Goal: Task Accomplishment & Management: Manage account settings

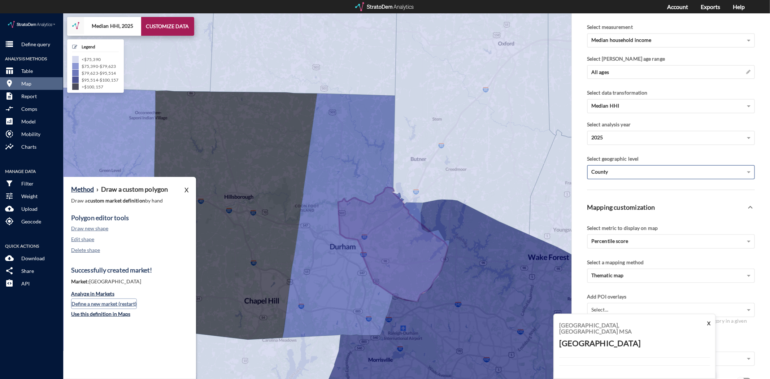
click button "Define a new market (restart)"
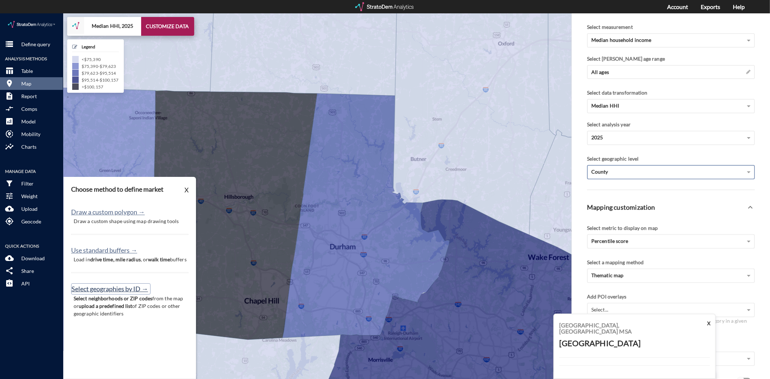
click button "Select geographies by ID →"
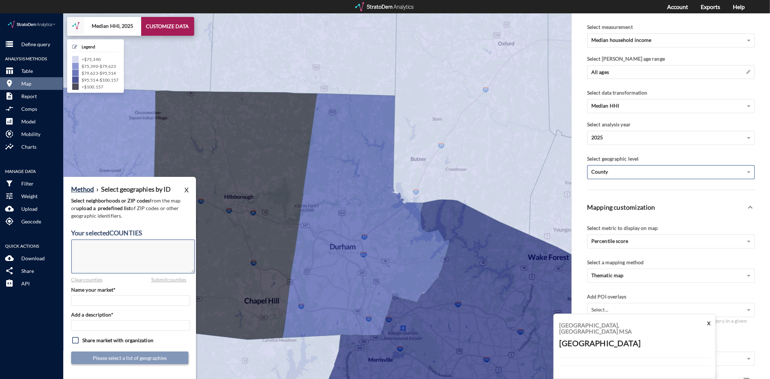
click textarea
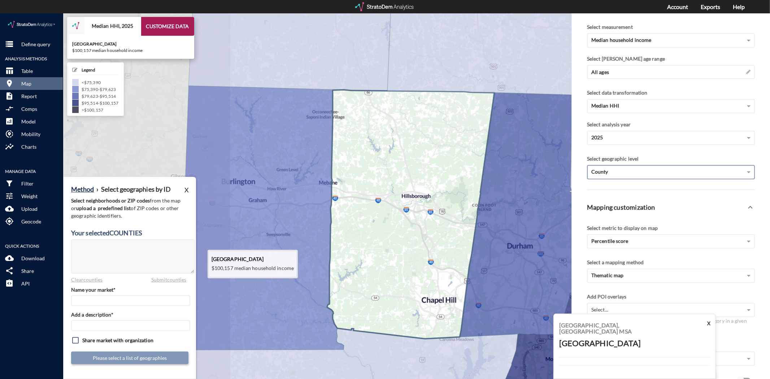
drag, startPoint x: 240, startPoint y: 261, endPoint x: 456, endPoint y: 260, distance: 216.0
click icon
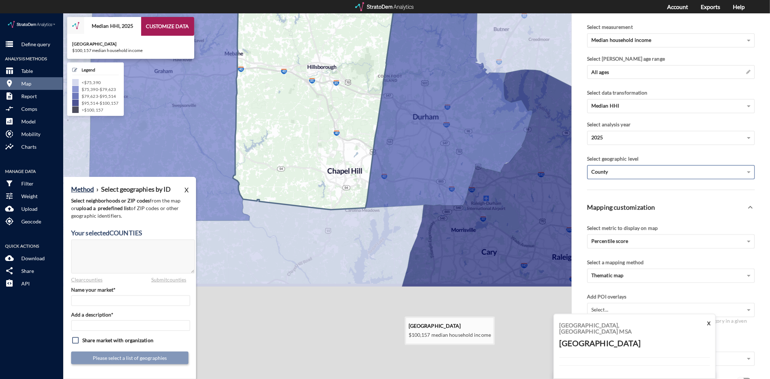
drag, startPoint x: 407, startPoint y: 326, endPoint x: 294, endPoint y: 238, distance: 143.4
click g
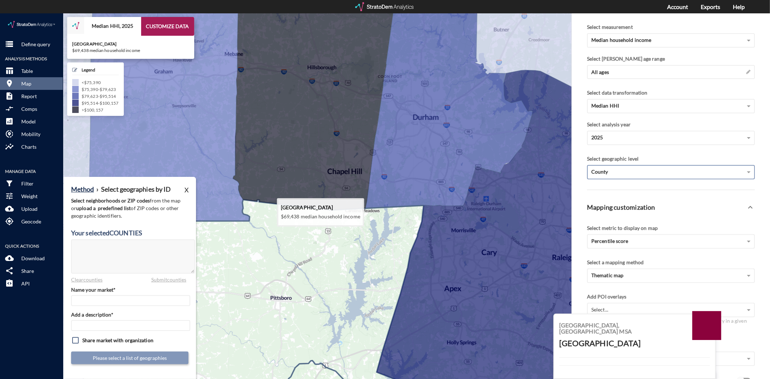
click icon
type textarea "37037"
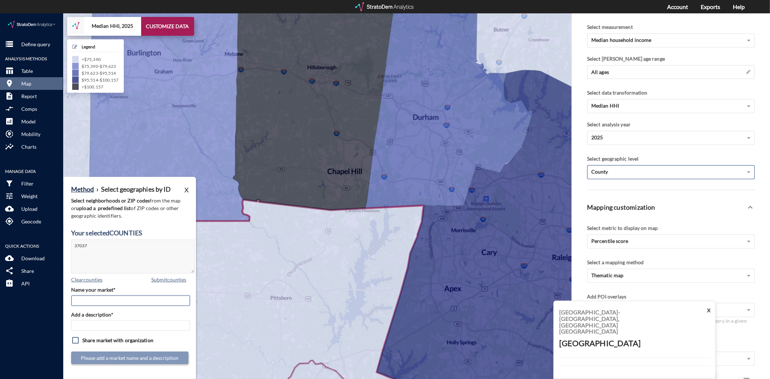
click input "Name your market*"
type input "Chatham County"
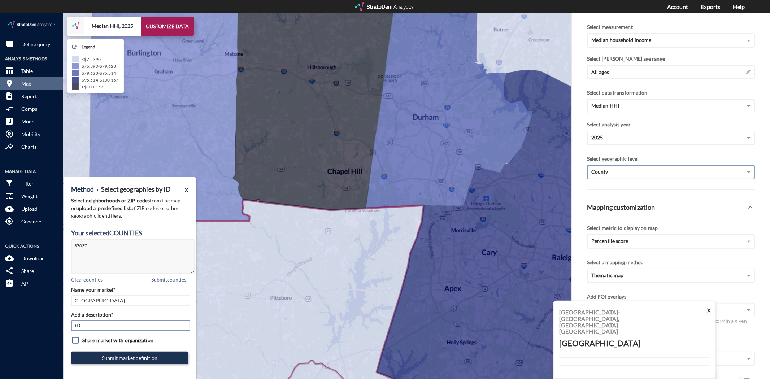
type input "RDU Subs"
drag, startPoint x: 144, startPoint y: 346, endPoint x: 140, endPoint y: 332, distance: 15.5
click button "Submit market definition"
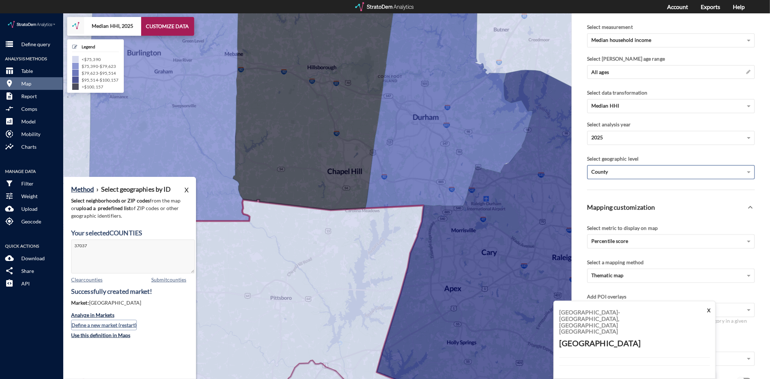
click button "Define a new market (restart)"
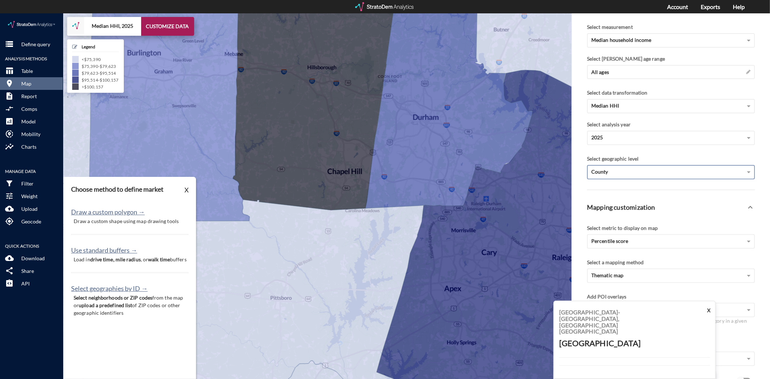
click p "Select neighborhoods or ZIP codes from the map or upload a predefined list of Z…"
click button "Select geographies by ID →"
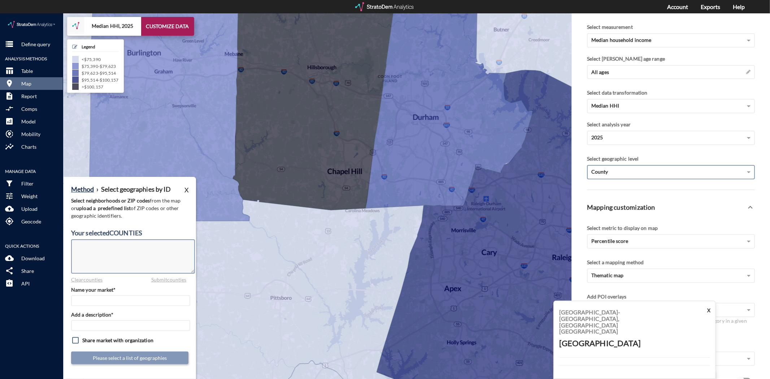
click textarea
type textarea "P"
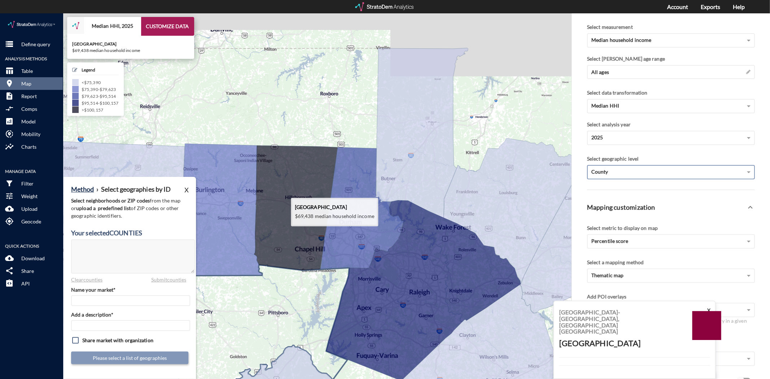
drag, startPoint x: 295, startPoint y: 237, endPoint x: 294, endPoint y: 291, distance: 54.5
click icon
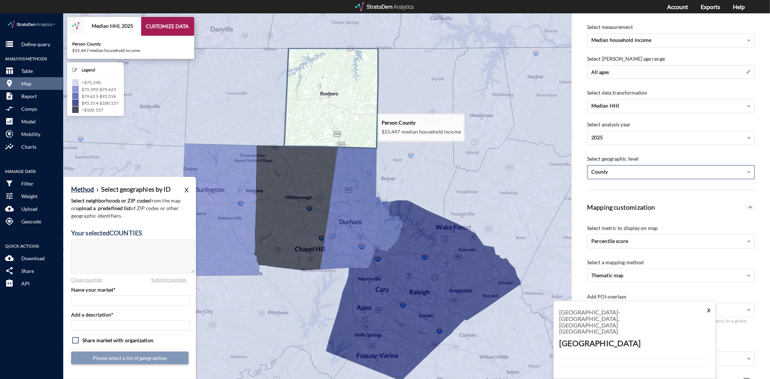
click icon
type textarea "37145"
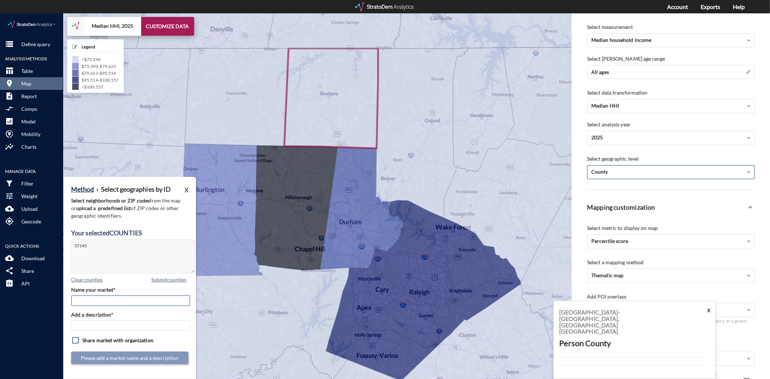
click input "Name your market*"
type input "Person County"
type input "RDU Subs"
click button "Submit market definition"
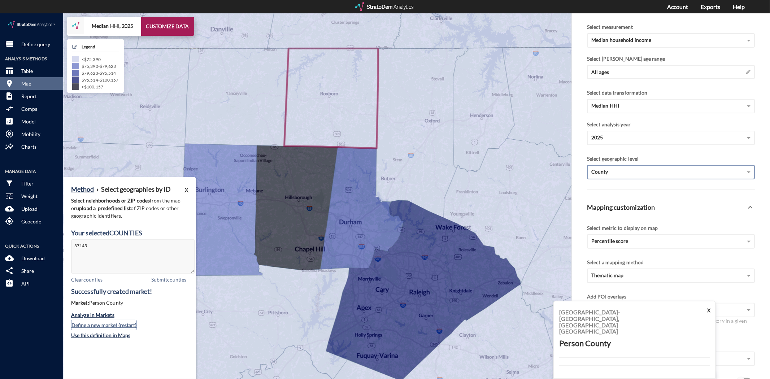
click button "Define a new market (restart)"
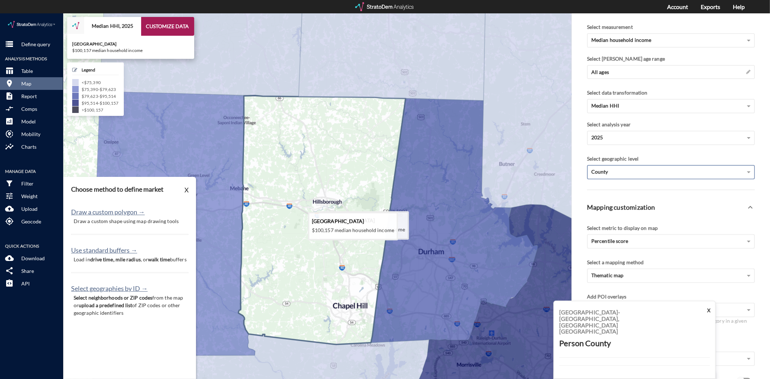
drag, startPoint x: 263, startPoint y: 214, endPoint x: 329, endPoint y: 242, distance: 71.2
click icon
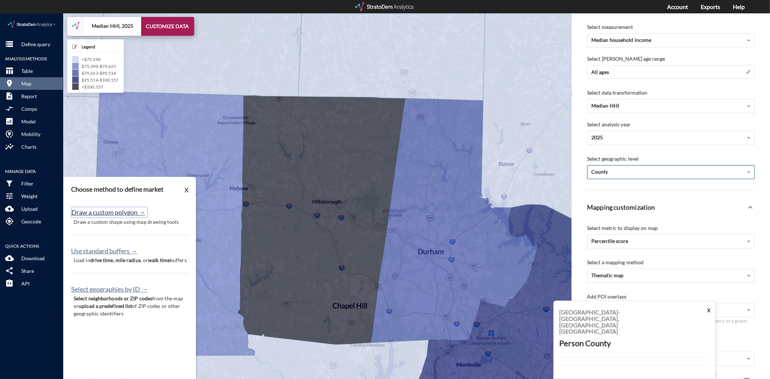
click button "Draw a custom polygon →"
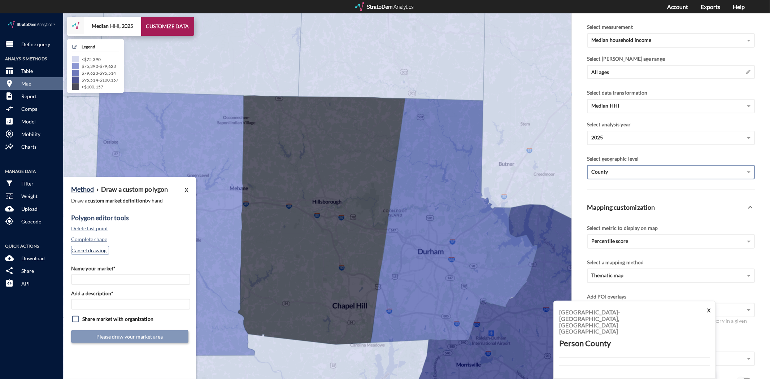
click button "Cancel drawing"
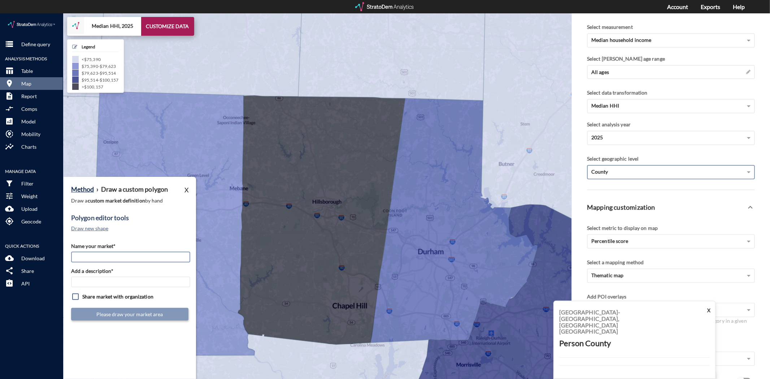
click input "Name your market*"
type input "North Outlying Person County"
type input "RDU Subs"
click button "Draw new shape"
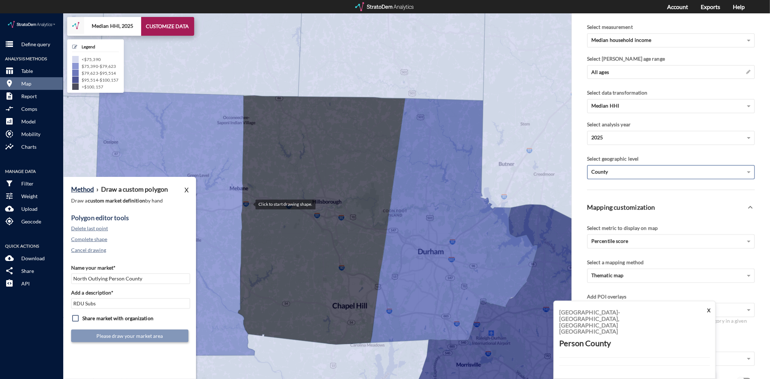
click div
drag, startPoint x: 318, startPoint y: 200, endPoint x: 330, endPoint y: 200, distance: 12.3
click div
drag, startPoint x: 354, startPoint y: 206, endPoint x: 360, endPoint y: 208, distance: 6.2
click div
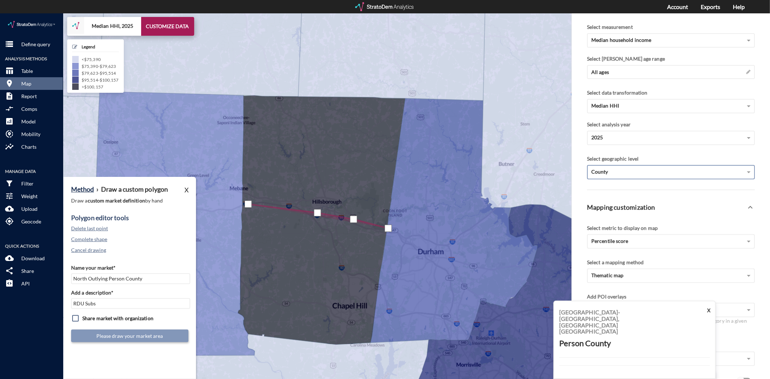
click div
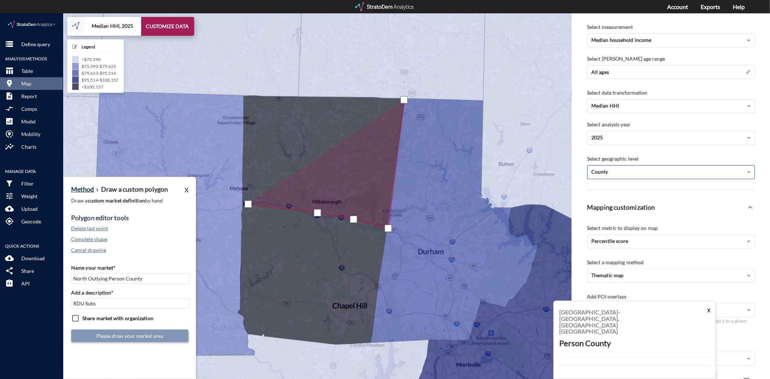
click div
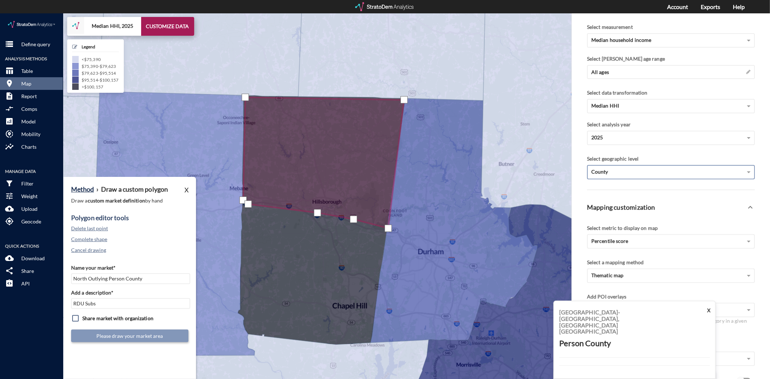
click div
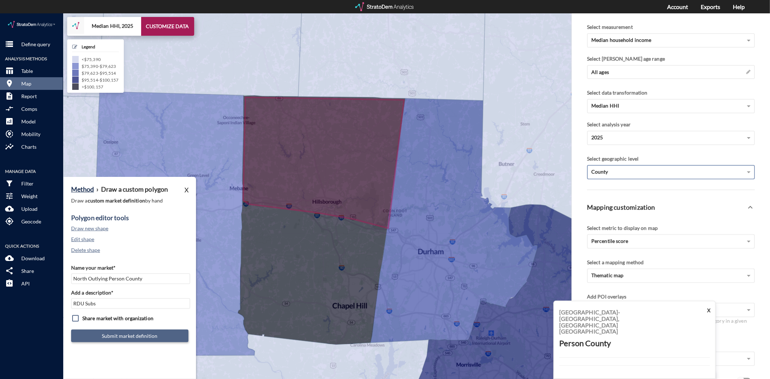
click button "Submit market definition"
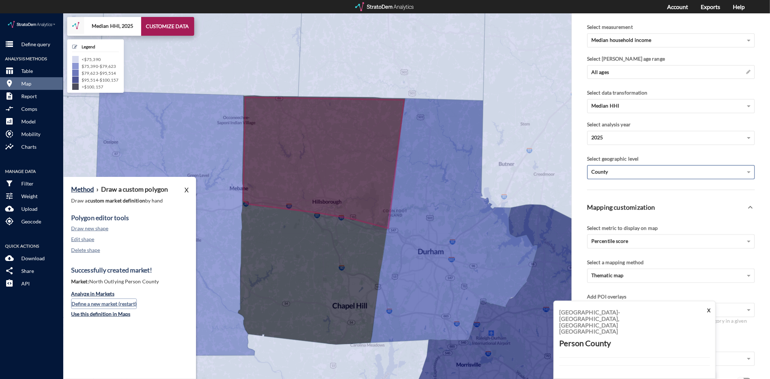
click button "Define a new market (restart)"
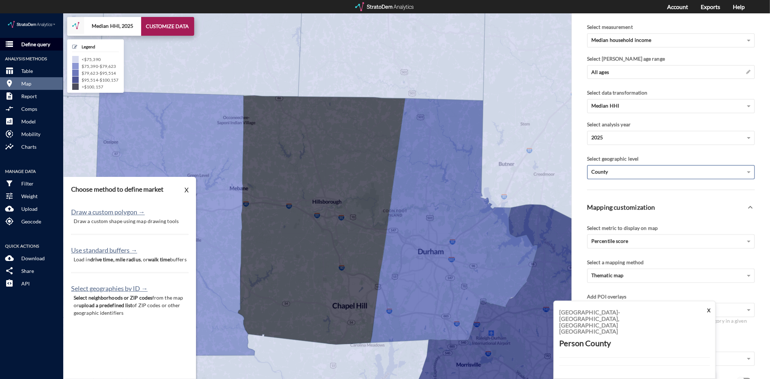
click p "Define query"
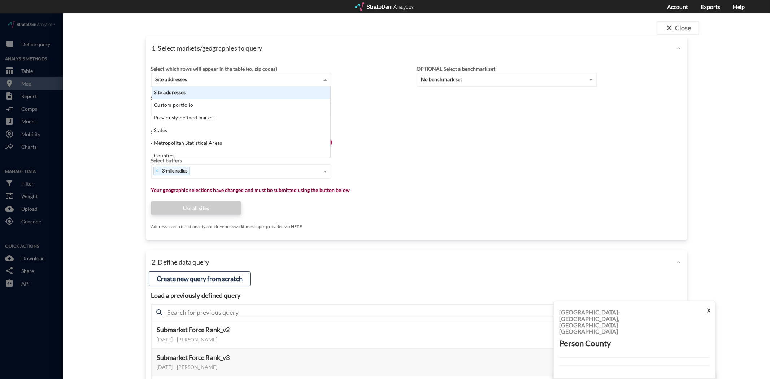
click div "Site addresses"
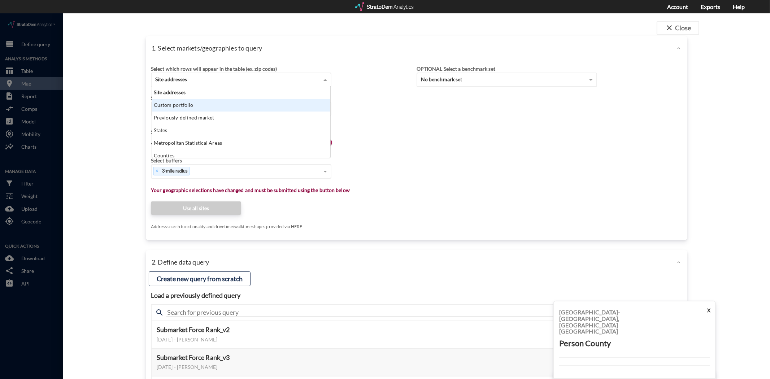
click div "Custom portfolio"
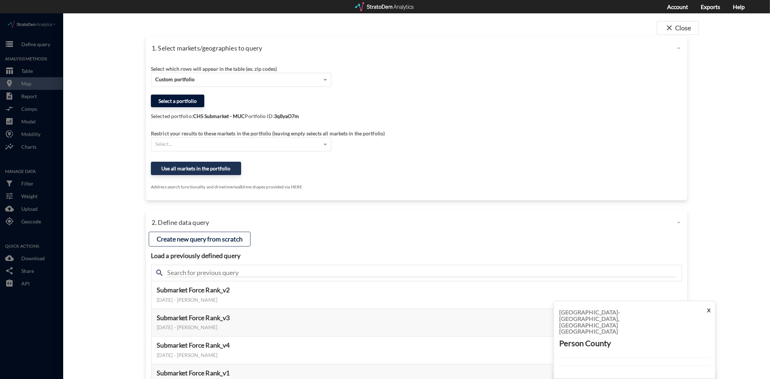
click button "Select a portfolio"
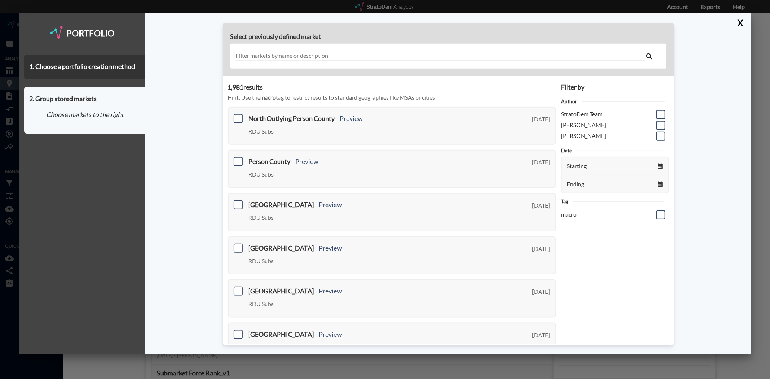
click at [85, 53] on div "Portfolio 1. Choose a portfolio creation method 2. Group stored markets Choose …" at bounding box center [82, 183] width 126 height 341
click at [88, 60] on div "1. Choose a portfolio creation method" at bounding box center [84, 67] width 121 height 25
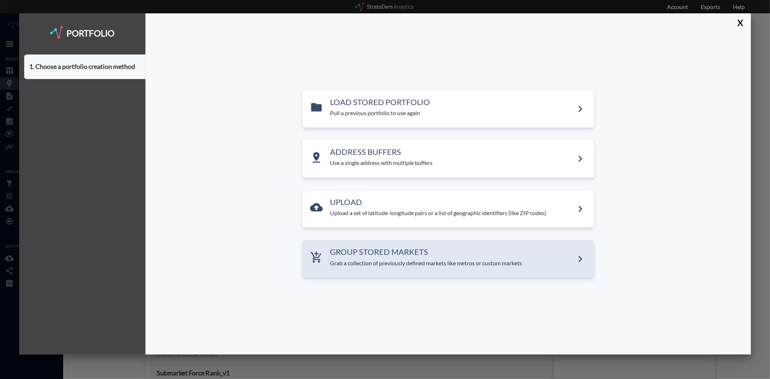
click at [402, 248] on h3 "GROUP STORED MARKETS" at bounding box center [452, 252] width 244 height 9
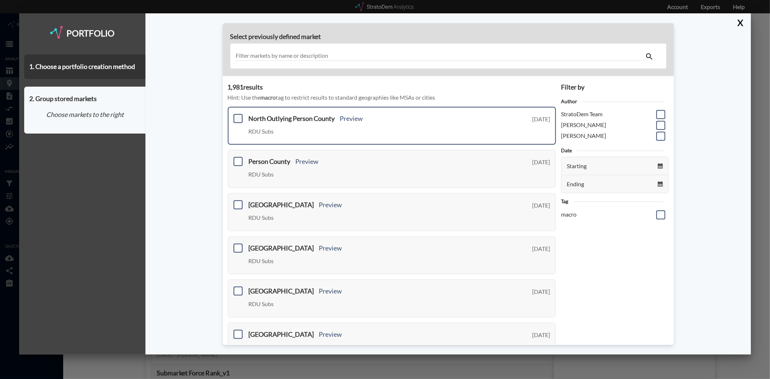
click at [240, 114] on span at bounding box center [238, 118] width 9 height 9
click at [237, 116] on input "checkbox" at bounding box center [237, 116] width 0 height 0
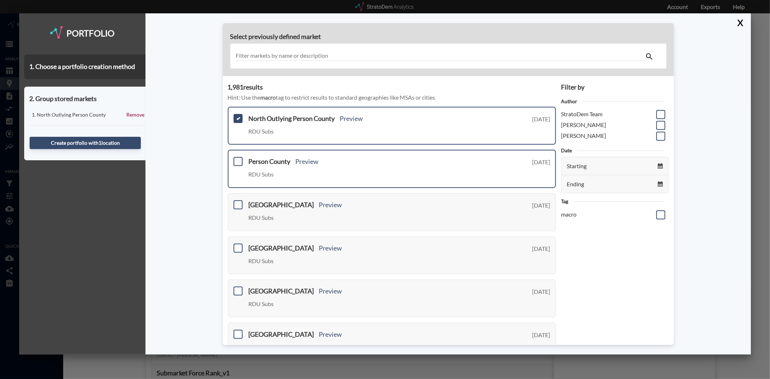
click at [235, 162] on span at bounding box center [238, 161] width 9 height 9
click at [237, 159] on input "checkbox" at bounding box center [237, 159] width 0 height 0
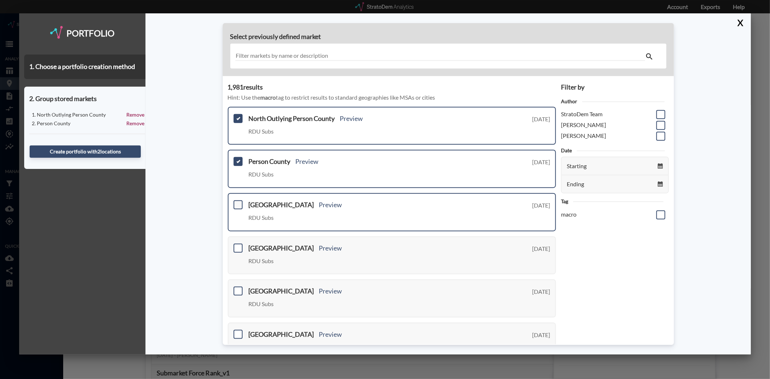
click at [234, 204] on span at bounding box center [238, 204] width 9 height 9
click at [237, 202] on input "checkbox" at bounding box center [237, 202] width 0 height 0
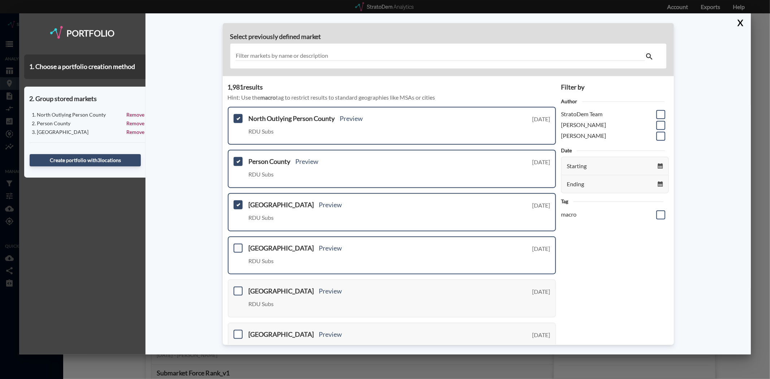
click at [234, 248] on span at bounding box center [238, 247] width 9 height 9
click at [237, 245] on input "checkbox" at bounding box center [237, 245] width 0 height 0
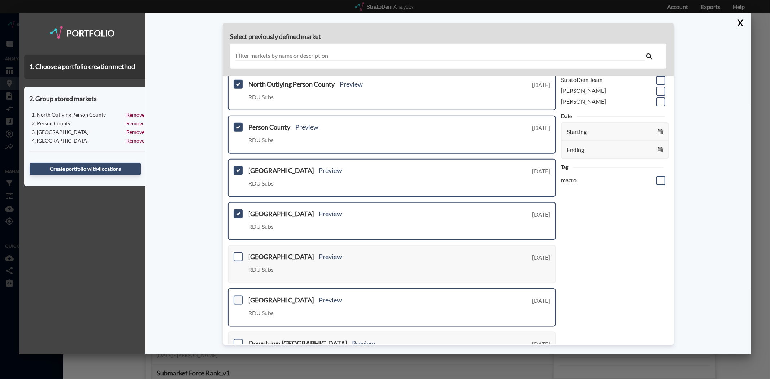
scroll to position [80, 0]
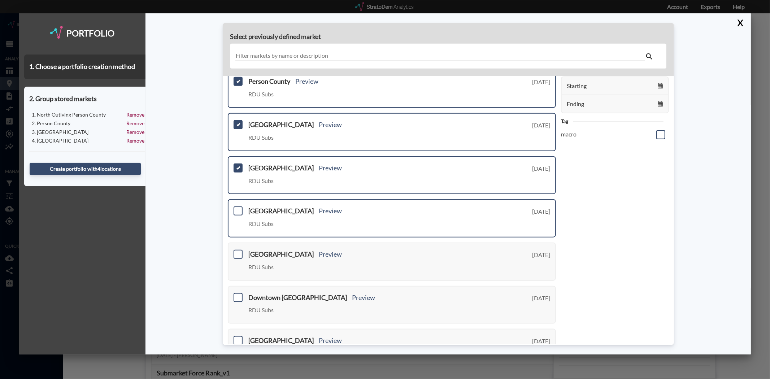
click at [235, 215] on div "Chapel Hill Preview RDU Subs Tuesday, August 19, 2025" at bounding box center [392, 218] width 329 height 38
click at [237, 209] on span at bounding box center [238, 211] width 9 height 9
click at [237, 208] on input "checkbox" at bounding box center [237, 208] width 0 height 0
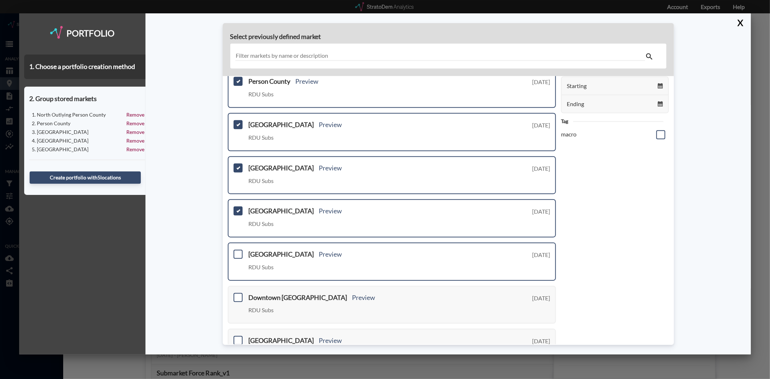
click at [236, 256] on div "South Durham Preview RDU Subs Tuesday, August 19, 2025" at bounding box center [392, 262] width 329 height 38
click at [236, 251] on span at bounding box center [238, 254] width 9 height 9
click at [237, 251] on input "checkbox" at bounding box center [237, 251] width 0 height 0
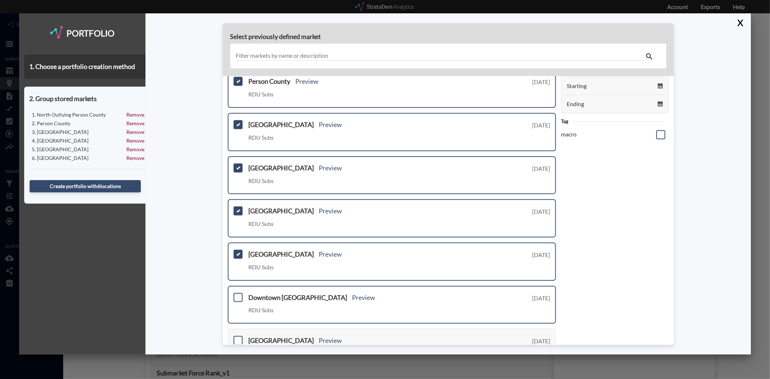
click at [237, 294] on span at bounding box center [238, 297] width 9 height 9
click at [237, 294] on input "checkbox" at bounding box center [237, 294] width 0 height 0
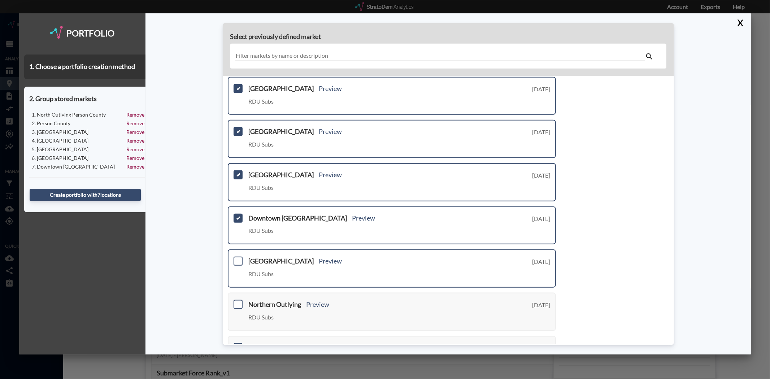
scroll to position [160, 0]
click at [237, 256] on span at bounding box center [238, 260] width 9 height 9
click at [237, 258] on input "checkbox" at bounding box center [237, 258] width 0 height 0
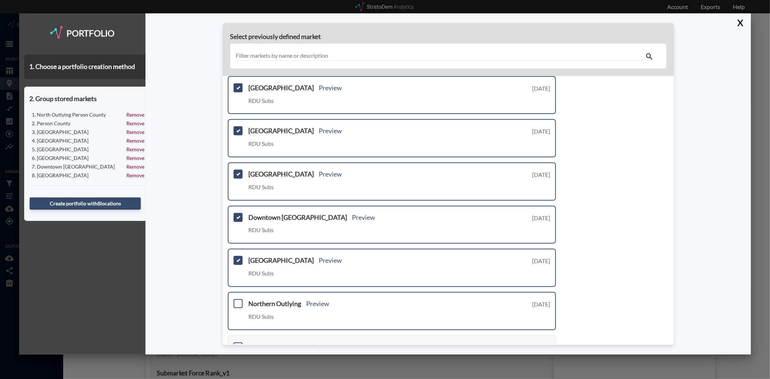
drag, startPoint x: 235, startPoint y: 297, endPoint x: 238, endPoint y: 291, distance: 6.8
click at [235, 299] on span at bounding box center [238, 303] width 9 height 9
click at [237, 301] on input "checkbox" at bounding box center [237, 301] width 0 height 0
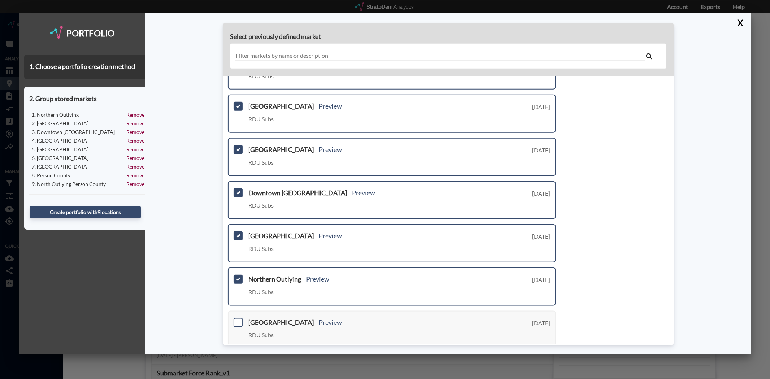
scroll to position [206, 0]
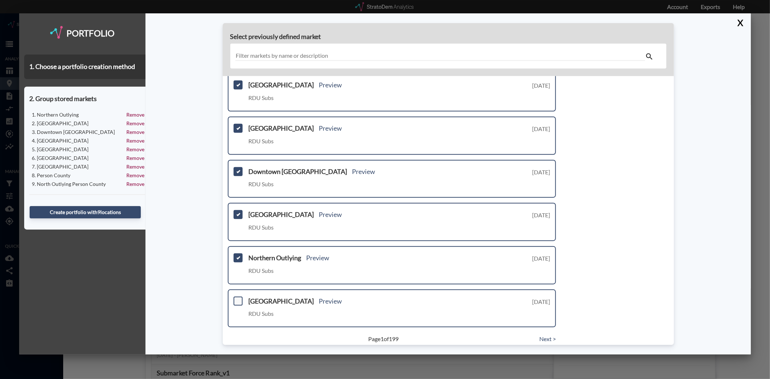
click at [239, 297] on span at bounding box center [238, 301] width 9 height 9
click at [237, 298] on input "checkbox" at bounding box center [237, 298] width 0 height 0
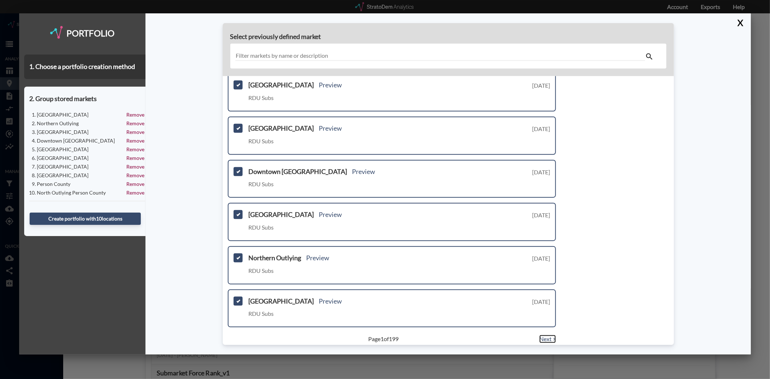
click at [549, 335] on link "Next >" at bounding box center [548, 339] width 17 height 8
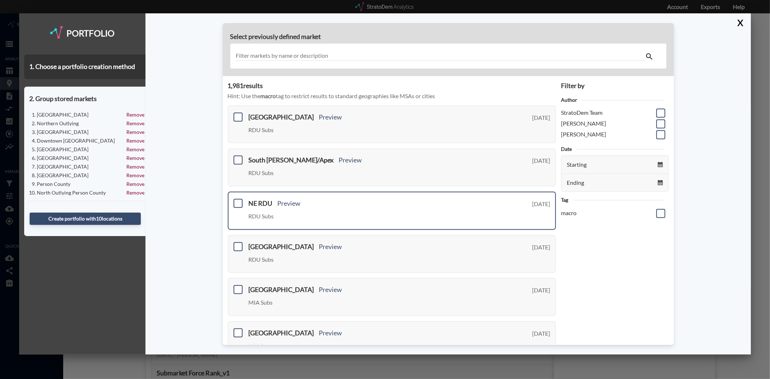
scroll to position [0, 0]
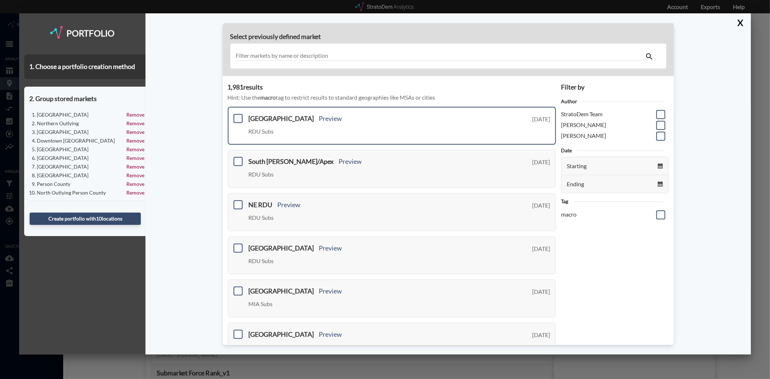
click at [237, 120] on span at bounding box center [238, 118] width 9 height 9
click at [237, 116] on input "checkbox" at bounding box center [237, 116] width 0 height 0
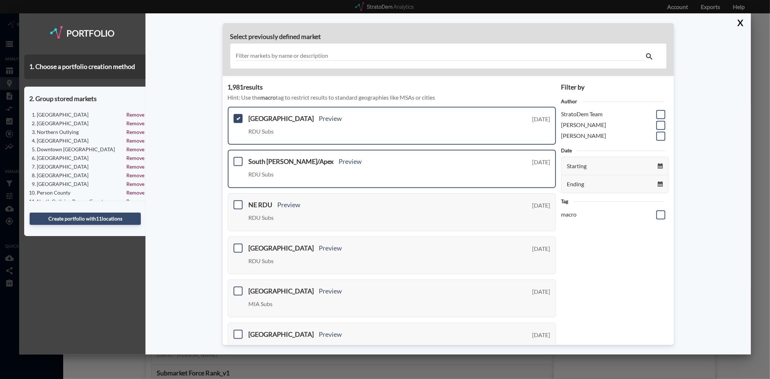
click at [235, 159] on span at bounding box center [238, 161] width 9 height 9
click at [237, 159] on input "checkbox" at bounding box center [237, 159] width 0 height 0
click at [236, 206] on span at bounding box center [238, 204] width 9 height 9
click at [237, 202] on input "checkbox" at bounding box center [237, 202] width 0 height 0
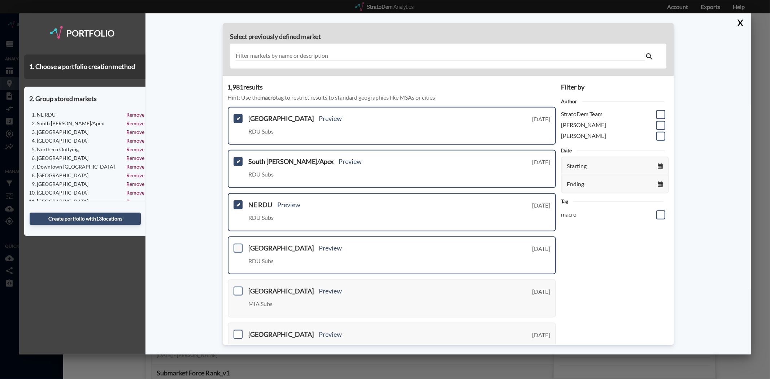
click at [239, 249] on span at bounding box center [238, 247] width 9 height 9
click at [237, 245] on input "checkbox" at bounding box center [237, 245] width 0 height 0
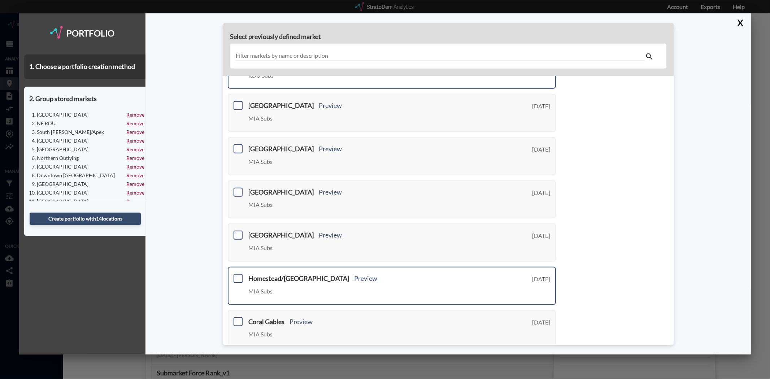
scroll to position [206, 0]
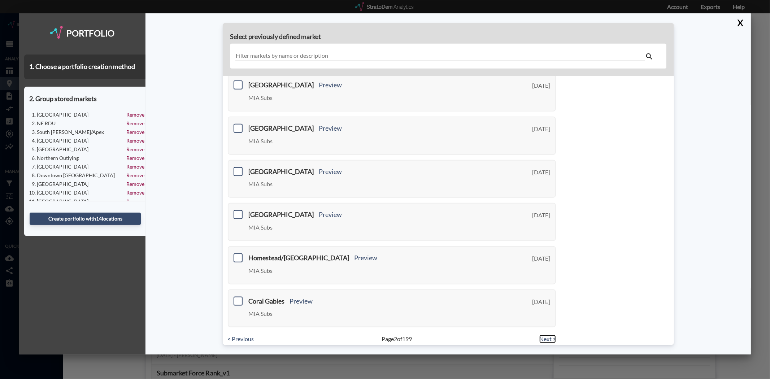
click at [547, 335] on link "Next >" at bounding box center [548, 339] width 17 height 8
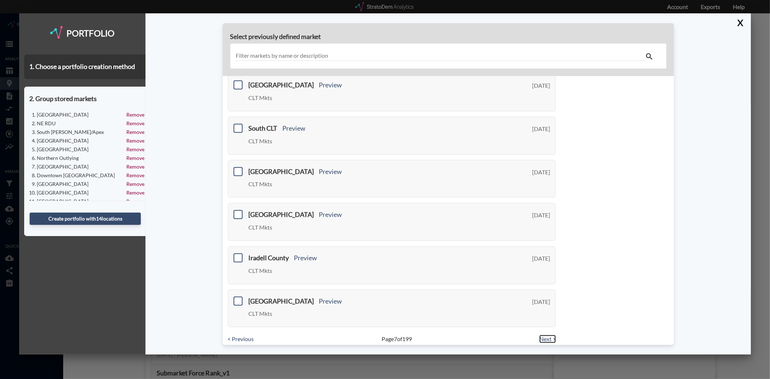
click at [547, 335] on link "Next >" at bounding box center [548, 339] width 17 height 8
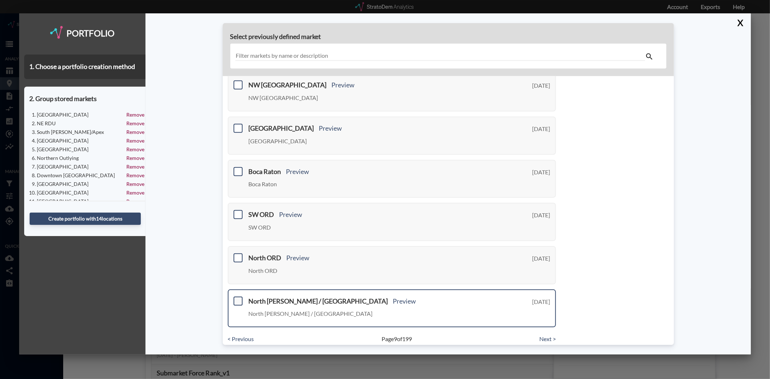
click at [238, 297] on span at bounding box center [238, 301] width 9 height 9
click at [237, 298] on input "checkbox" at bounding box center [237, 298] width 0 height 0
click at [546, 335] on link "Next >" at bounding box center [548, 339] width 17 height 8
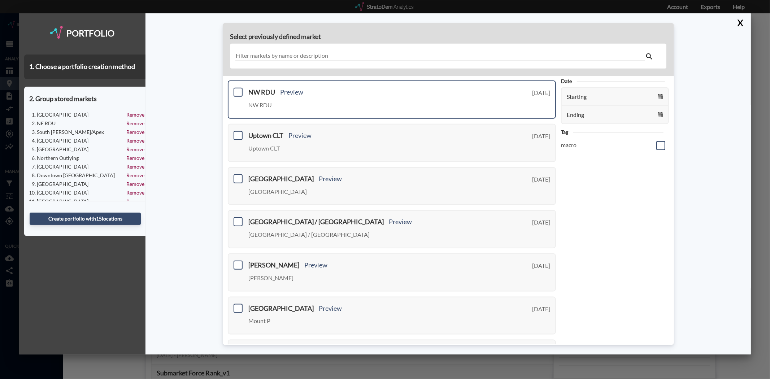
scroll to position [0, 0]
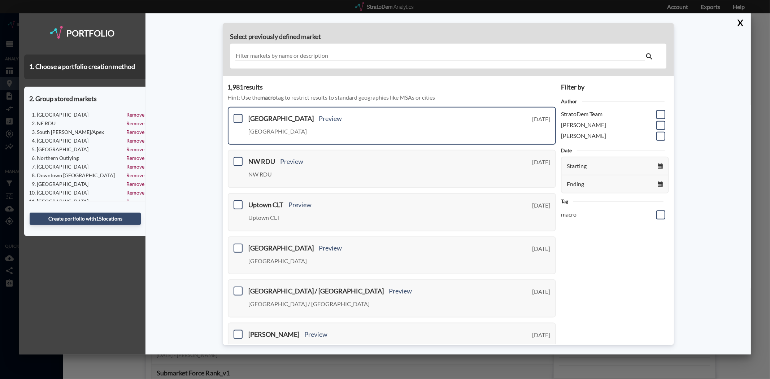
click at [236, 118] on span at bounding box center [238, 118] width 9 height 9
click at [237, 116] on input "checkbox" at bounding box center [237, 116] width 0 height 0
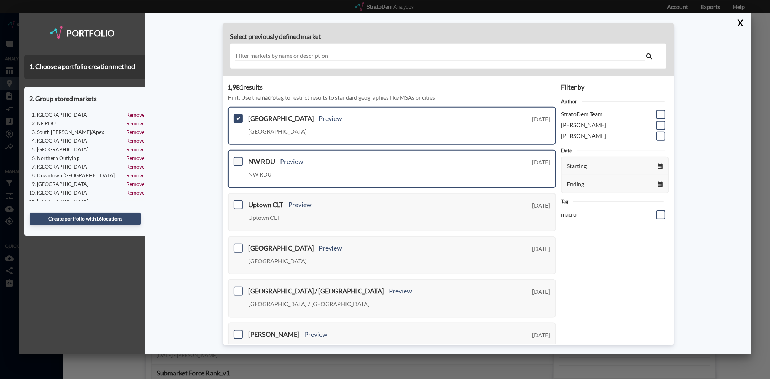
click at [237, 157] on span at bounding box center [238, 161] width 9 height 9
click at [237, 159] on input "checkbox" at bounding box center [237, 159] width 0 height 0
click at [106, 216] on button "Create portfolio with 17 location s" at bounding box center [85, 219] width 111 height 12
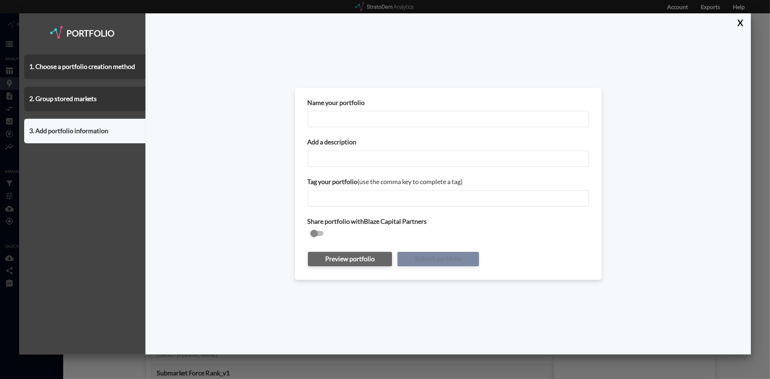
click at [338, 117] on input "Name your portfolio" at bounding box center [449, 119] width 282 height 17
type input "Raleigh-Durham Submarkets - MUC Update Call"
click at [387, 160] on input "Add a description" at bounding box center [449, 159] width 282 height 17
paste input "MUC Update Call"
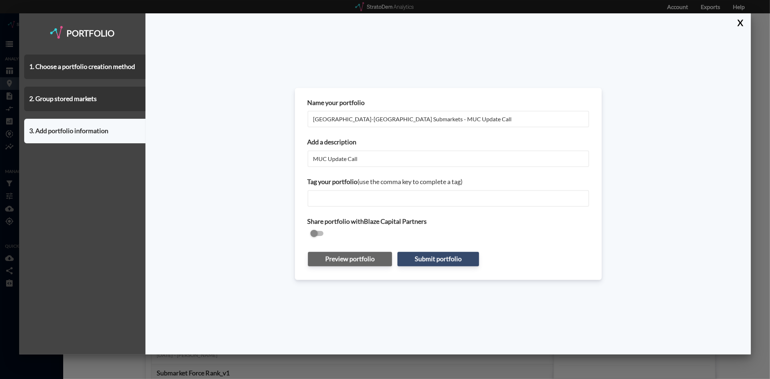
type input "MUC Update Call"
click at [316, 230] on input "checkbox" at bounding box center [449, 234] width 282 height 9
checkbox input "true"
click at [434, 257] on button "Submit portfolio" at bounding box center [439, 259] width 82 height 14
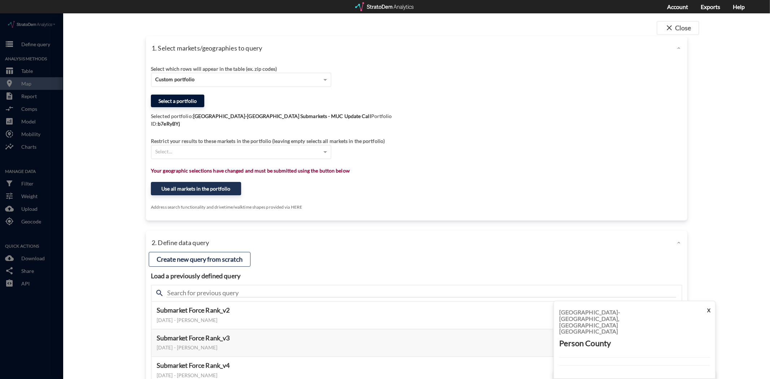
click button "Select a portfolio"
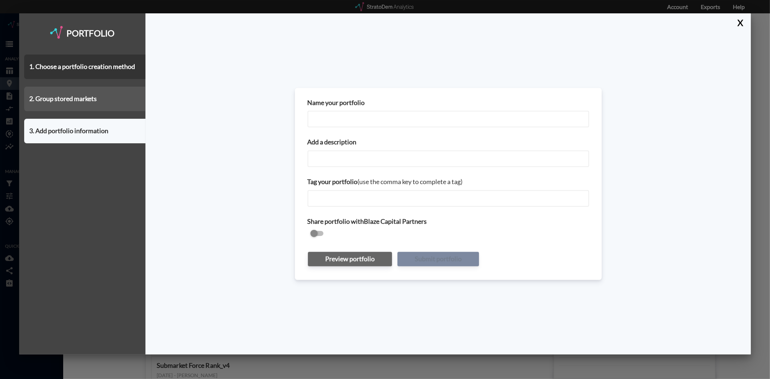
click at [78, 92] on div "2. Group stored markets" at bounding box center [84, 99] width 121 height 25
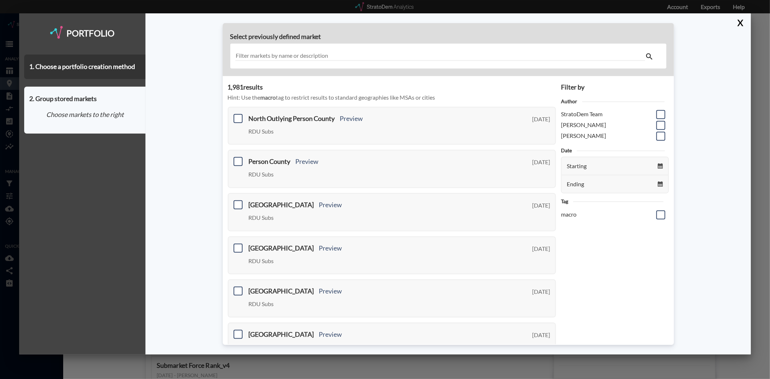
click at [731, 14] on div "Select previously defined market 1,981 result s Hint: Use the macro tag to rest…" at bounding box center [448, 183] width 605 height 341
click at [744, 19] on button "X" at bounding box center [739, 22] width 13 height 19
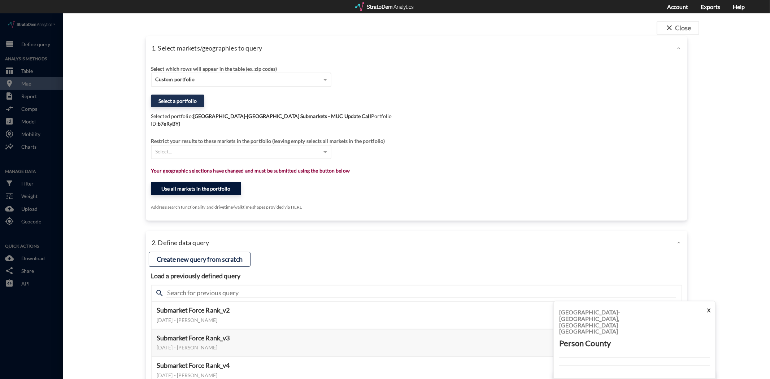
click button "Use all markets in the portfolio"
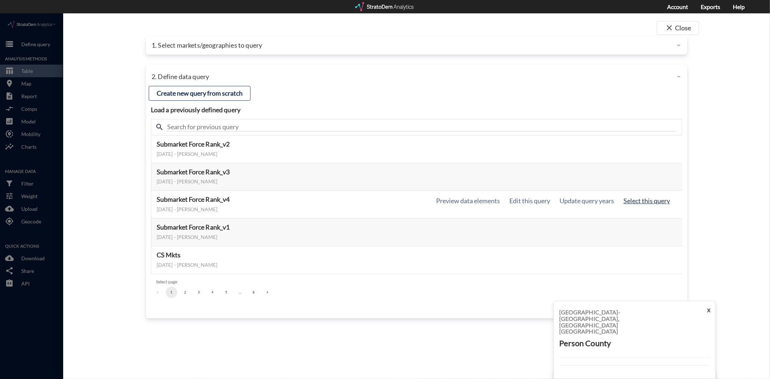
click button "Select this query"
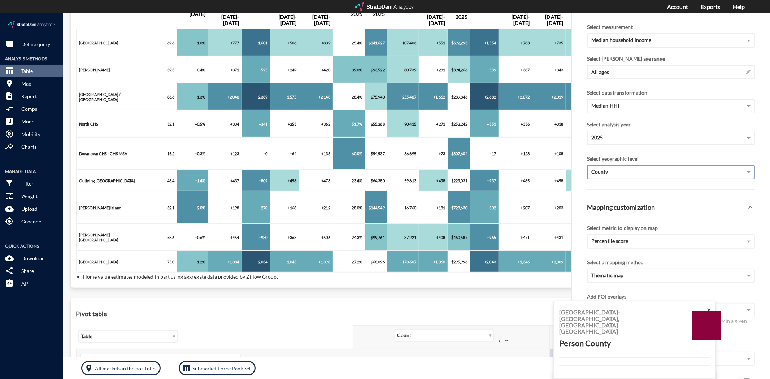
scroll to position [208, 0]
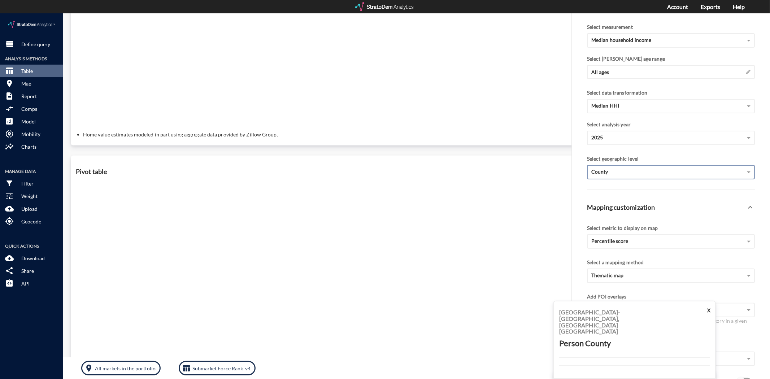
click div "Query progress Home value estimates modeled in part using aggregate data provid…"
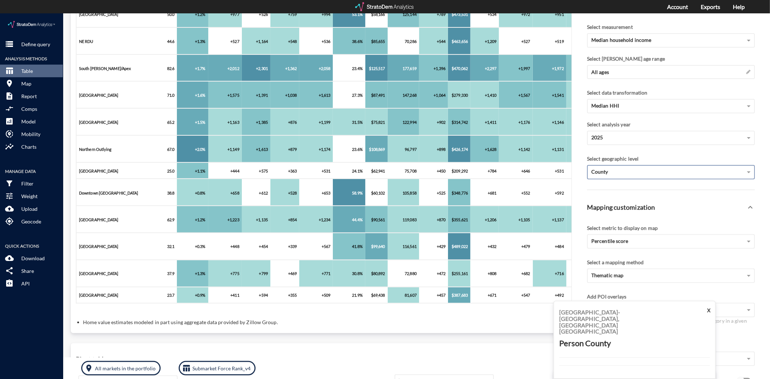
scroll to position [268, 0]
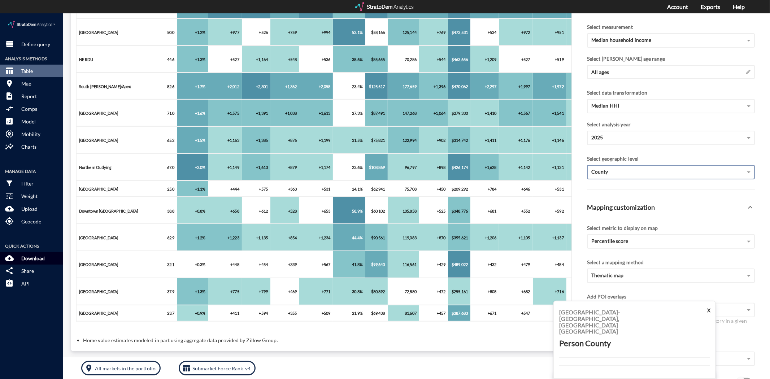
click p "Download"
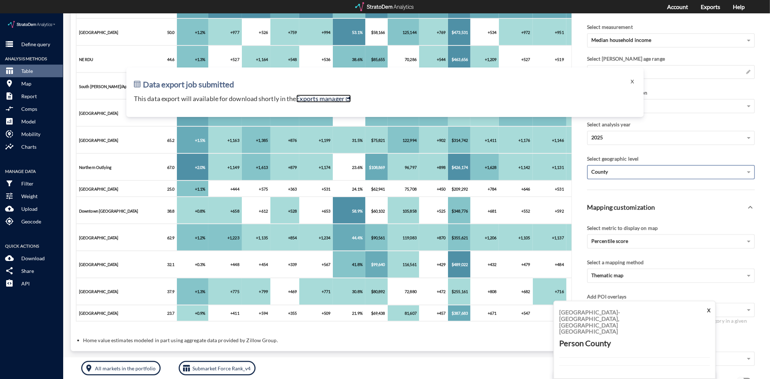
click link "Exports manager"
